Goal: Complete application form

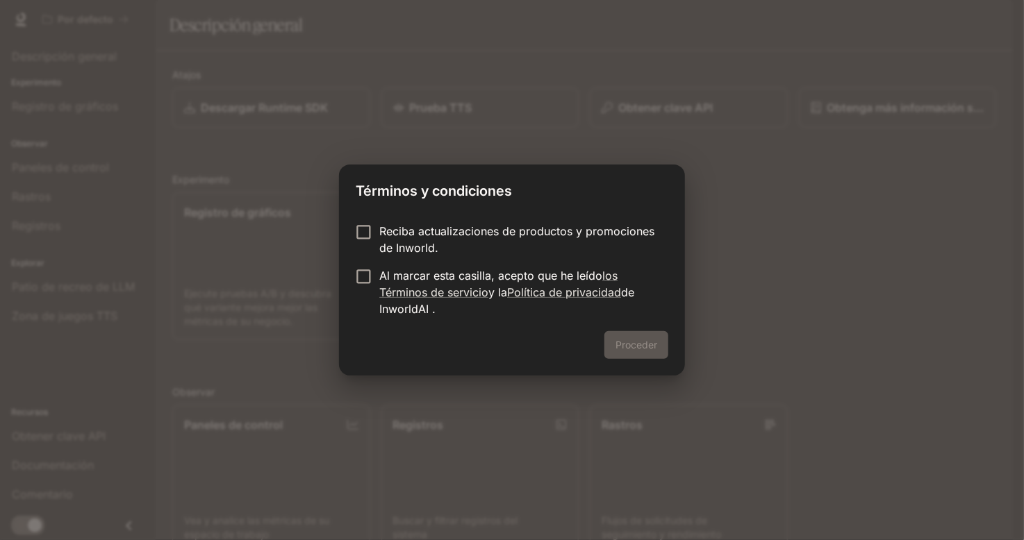
click at [458, 236] on font "Reciba actualizaciones de productos y promociones de Inworld." at bounding box center [516, 239] width 275 height 31
click at [421, 275] on font "Al marcar esta casilla, acepto que he leído" at bounding box center [490, 276] width 223 height 14
click at [523, 238] on p "Reciba actualizaciones de productos y promociones de Inworld." at bounding box center [518, 239] width 278 height 33
click at [540, 276] on font "Al marcar esta casilla, acepto que he leído" at bounding box center [490, 276] width 223 height 14
click at [534, 262] on form "Reciba actualizaciones de productos y promociones de Inworld. Al marcar esta ca…" at bounding box center [512, 270] width 313 height 94
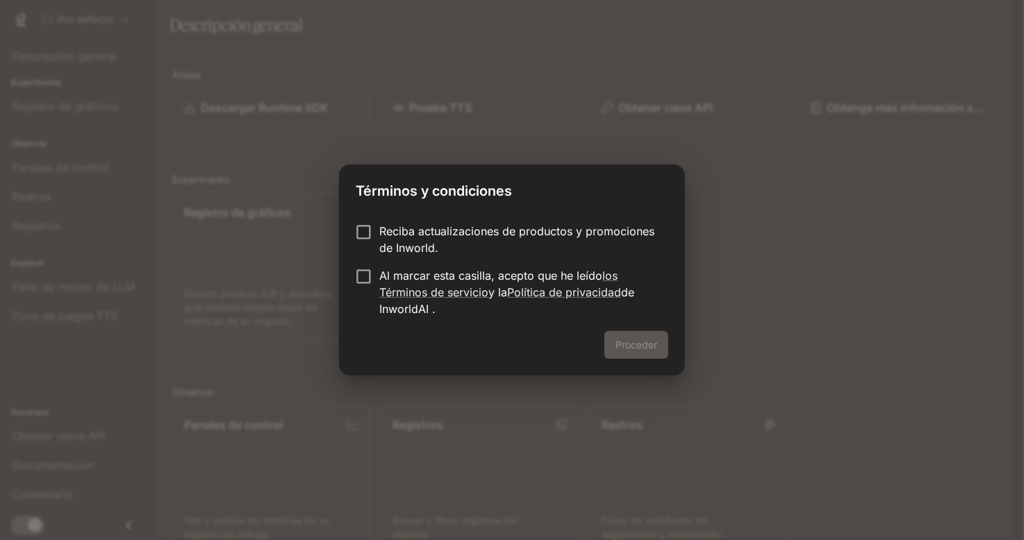
click at [542, 251] on p "Reciba actualizaciones de productos y promociones de Inworld." at bounding box center [518, 239] width 278 height 33
click at [565, 285] on font "Política de privacidad" at bounding box center [564, 292] width 114 height 14
click at [577, 283] on p "Al marcar esta casilla, acepto que he leído los Términos de servicio y la Polít…" at bounding box center [518, 292] width 278 height 50
click at [626, 347] on font "Proceder" at bounding box center [636, 345] width 42 height 12
